Goal: Task Accomplishment & Management: Manage account settings

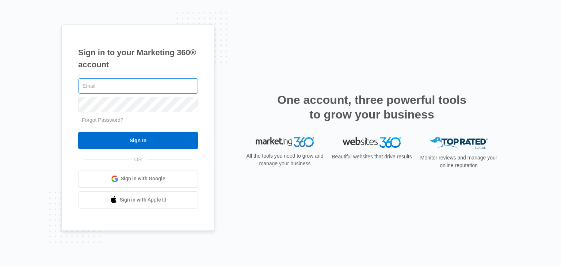
drag, startPoint x: 145, startPoint y: 75, endPoint x: 139, endPoint y: 85, distance: 11.6
click at [140, 84] on div "Sign in to your Marketing 360® account Forgot Password? Sign In OR Sign in with…" at bounding box center [138, 127] width 154 height 206
click at [137, 87] on input "text" at bounding box center [138, 85] width 120 height 15
type input "[EMAIL_ADDRESS][DOMAIN_NAME]"
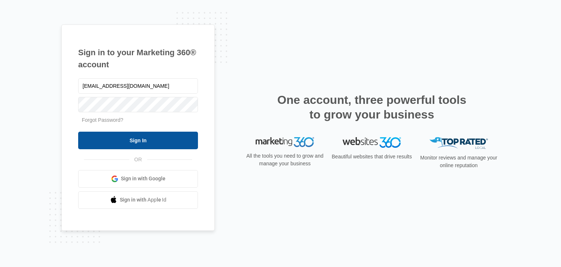
click at [114, 142] on input "Sign In" at bounding box center [138, 141] width 120 height 18
